Goal: Use online tool/utility: Utilize a website feature to perform a specific function

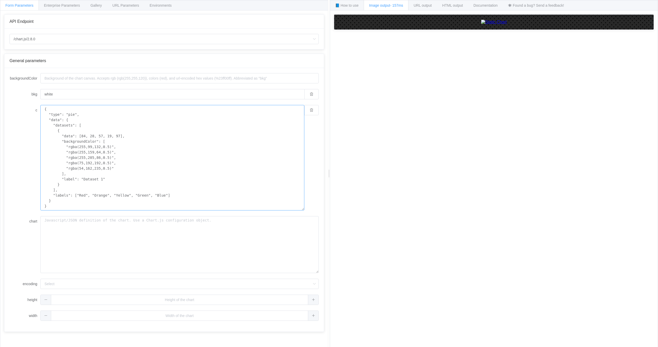
click at [84, 136] on textarea "{ "type": "pie", "data": { "datasets": [ { "data": [84, 28, 57, 19, 97], "backg…" at bounding box center [172, 158] width 264 height 106
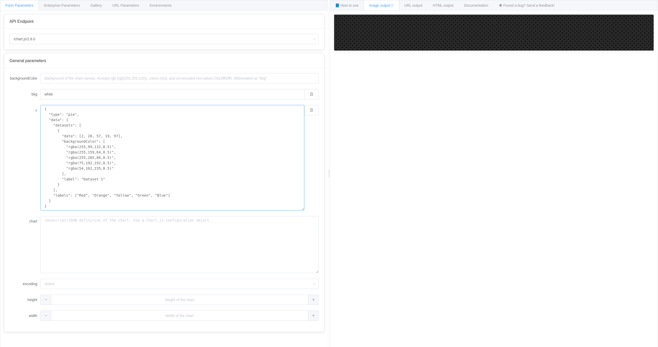
click at [90, 136] on textarea "{ "type": "pie", "data": { "datasets": [ { "data": [2, 28, 57, 19, 97], "backgr…" at bounding box center [172, 158] width 264 height 106
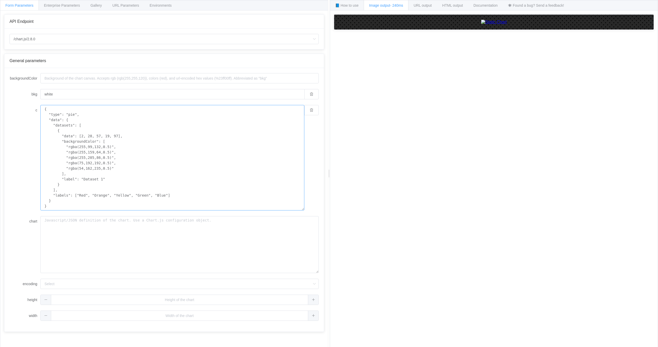
click at [90, 136] on textarea "{ "type": "pie", "data": { "datasets": [ { "data": [2, 28, 57, 19, 97], "backgr…" at bounding box center [172, 158] width 264 height 106
click at [97, 136] on textarea "{ "type": "pie", "data": { "datasets": [ { "data": [2, 0, 57, 19, 97], "backgro…" at bounding box center [172, 158] width 264 height 106
click at [103, 136] on textarea "{ "type": "pie", "data": { "datasets": [ { "data": [2, 0, 2, 19, 97], "backgrou…" at bounding box center [172, 158] width 264 height 106
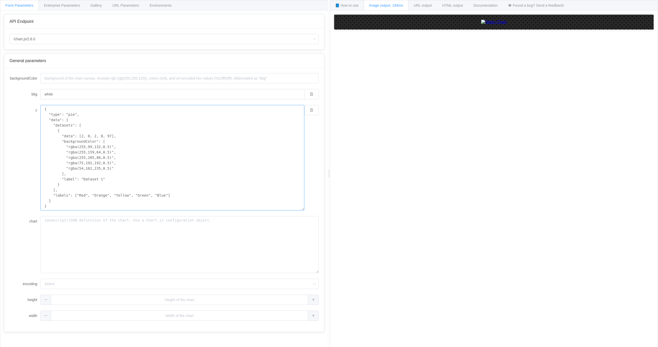
click at [109, 136] on textarea "{ "type": "pie", "data": { "datasets": [ { "data": [2, 0, 2, 0, 97], "backgroun…" at bounding box center [172, 158] width 264 height 106
drag, startPoint x: 116, startPoint y: 169, endPoint x: 119, endPoint y: 162, distance: 6.9
click at [119, 162] on textarea "{ "type": "pie", "data": { "datasets": [ { "data": [2, 0, 2, 0], "backgroundCol…" at bounding box center [172, 158] width 264 height 106
drag, startPoint x: 168, startPoint y: 190, endPoint x: 151, endPoint y: 190, distance: 16.4
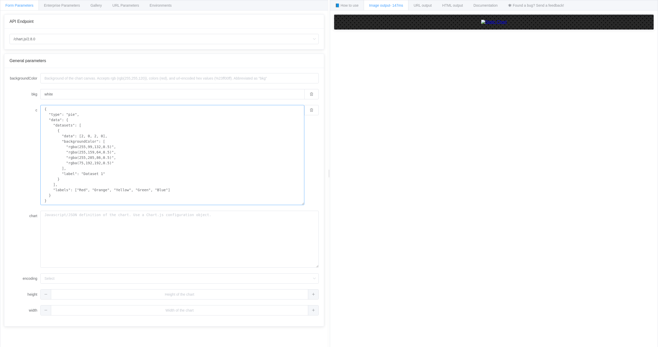
click at [151, 190] on textarea "{ "type": "pie", "data": { "datasets": [ { "data": [2, 0, 2, 0], "backgroundCol…" at bounding box center [172, 155] width 264 height 100
click at [481, 24] on img at bounding box center [494, 22] width 26 height 5
click at [431, 6] on span "URL output" at bounding box center [422, 5] width 18 height 4
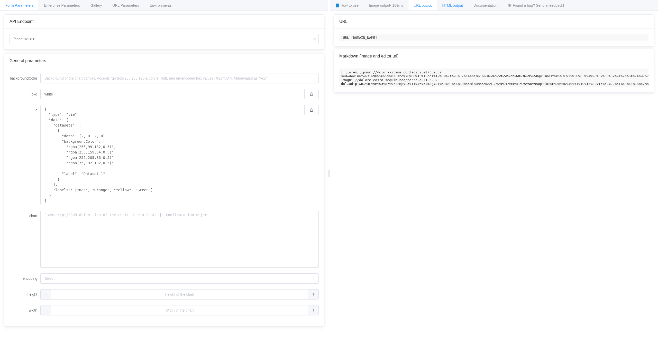
click at [459, 7] on span "HTML output" at bounding box center [452, 5] width 21 height 4
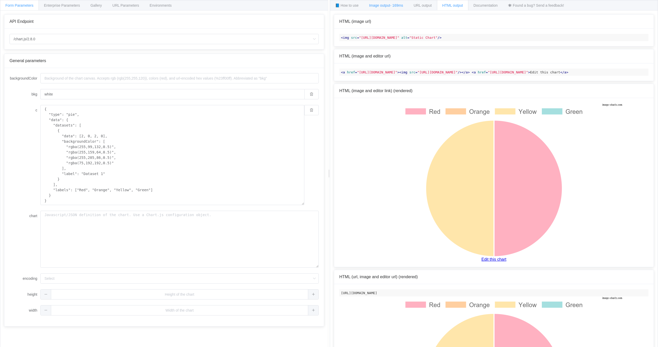
click at [377, 7] on span "Image output - 169ms" at bounding box center [386, 5] width 34 height 4
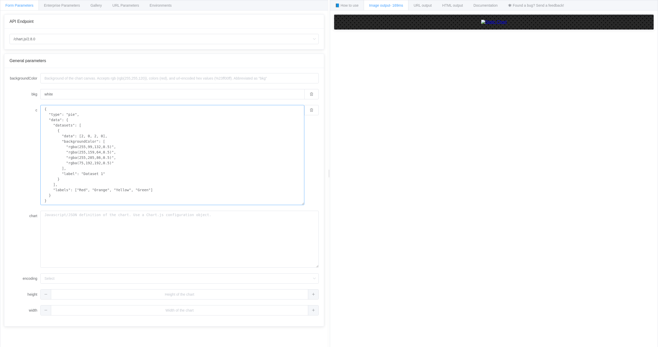
click at [89, 137] on textarea "{ "type": "pie", "data": { "datasets": [ { "data": [2, 0, 2, 0], "backgroundCol…" at bounding box center [172, 155] width 264 height 100
click at [103, 136] on textarea "{ "type": "pie", "data": { "datasets": [ { "data": [2, 6, 2, 0], "backgroundCol…" at bounding box center [172, 155] width 264 height 100
click at [83, 191] on textarea "{ "type": "pie", "data": { "datasets": [ { "data": [2, 6, 2, 3], "backgroundCol…" at bounding box center [172, 155] width 264 height 100
click at [113, 190] on textarea "{ "type": "pie", "data": { "datasets": [ { "data": [2, 6, 2, 3], "backgroundCol…" at bounding box center [172, 155] width 264 height 100
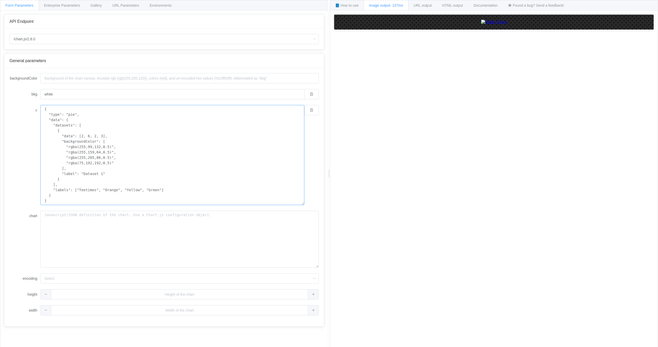
click at [113, 190] on textarea "{ "type": "pie", "data": { "datasets": [ { "data": [2, 6, 2, 3], "backgroundCol…" at bounding box center [172, 155] width 264 height 100
click at [147, 189] on textarea "{ "type": "pie", "data": { "datasets": [ { "data": [2, 6, 2, 3], "backgroundCol…" at bounding box center [172, 155] width 264 height 100
click at [189, 190] on textarea "{ "type": "pie", "data": { "datasets": [ { "data": [2, 6, 2, 3], "backgroundCol…" at bounding box center [172, 155] width 264 height 100
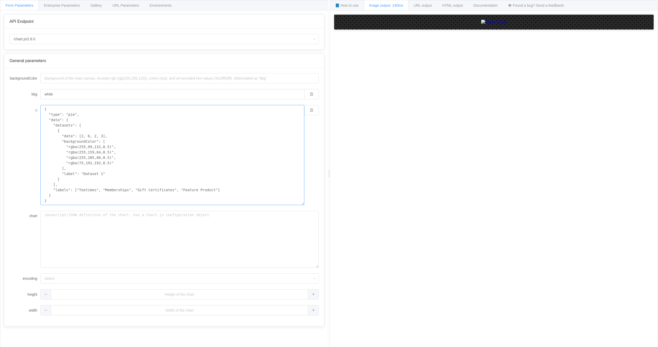
type textarea "{ "type": "pie", "data": { "datasets": [ { "data": [2, 6, 2, 3], "backgroundCol…"
